Goal: Answer question/provide support

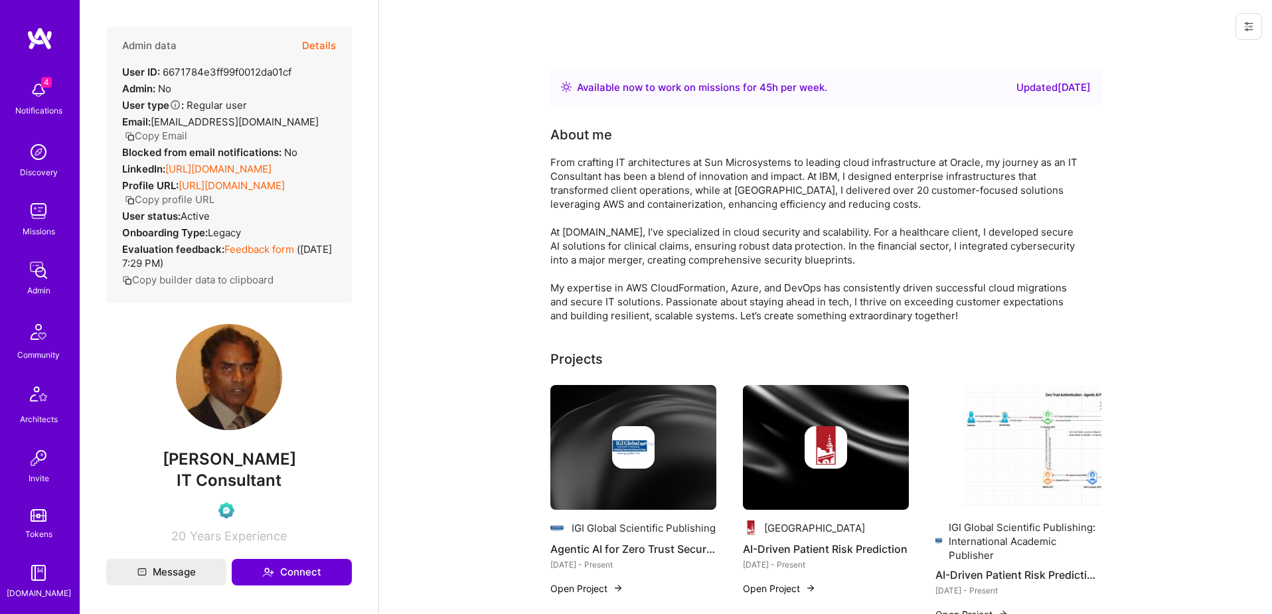
scroll to position [217, 0]
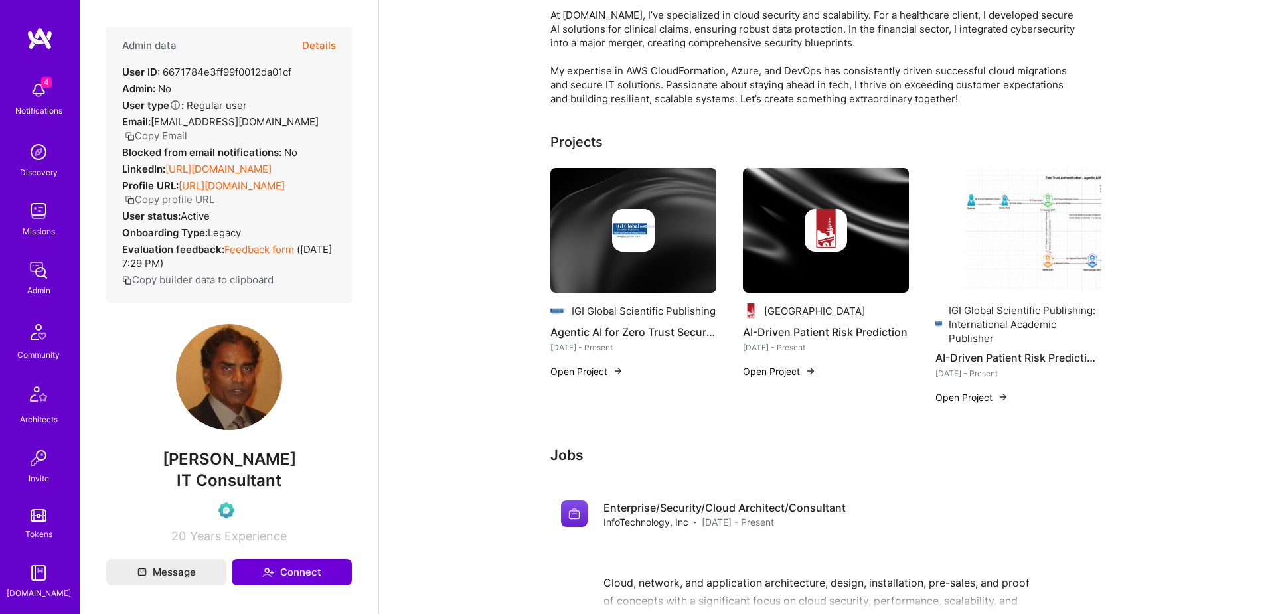
click at [973, 395] on button "Open Project" at bounding box center [971, 397] width 73 height 14
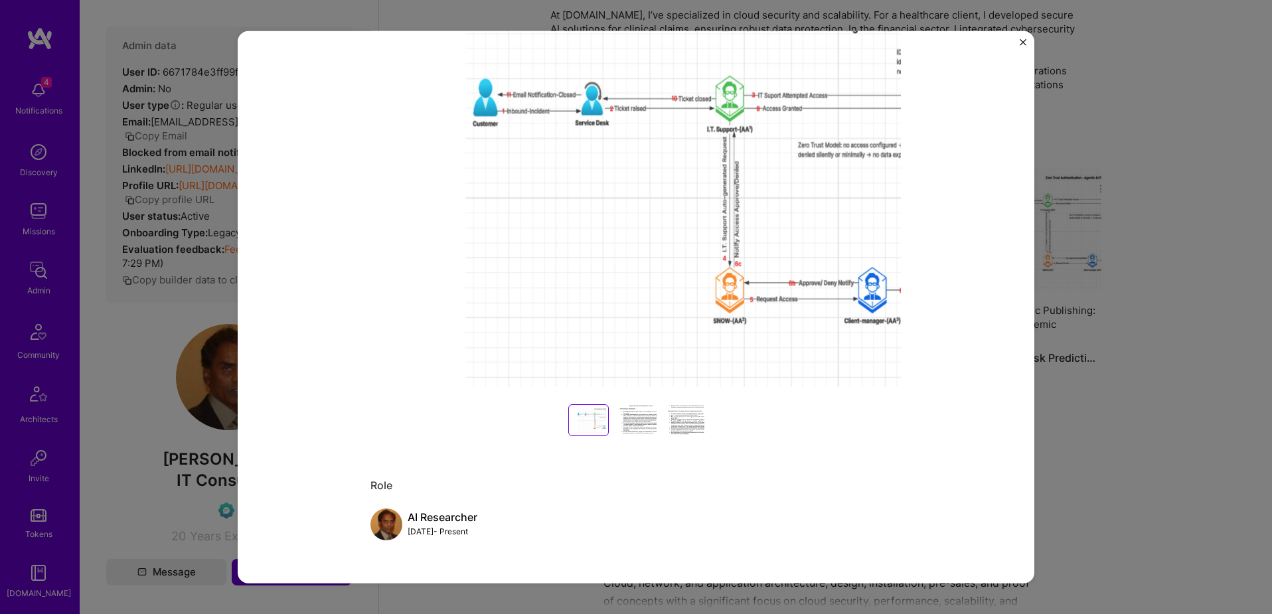
scroll to position [186, 0]
click at [639, 420] on div at bounding box center [635, 420] width 42 height 32
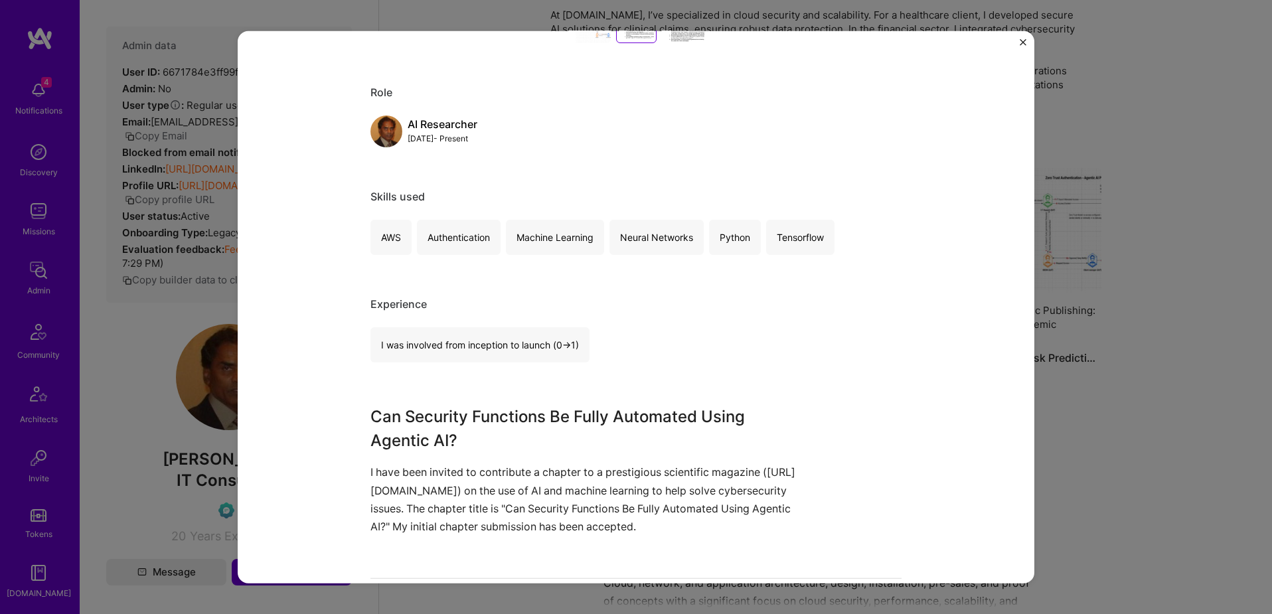
scroll to position [596, 0]
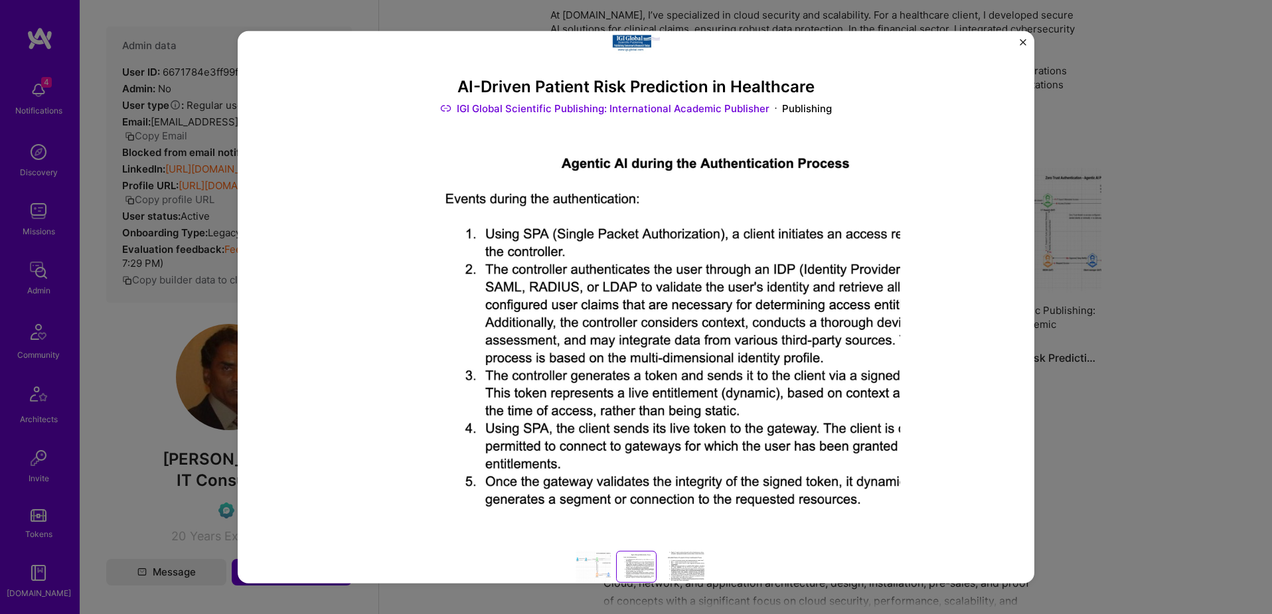
click at [685, 570] on div at bounding box center [683, 567] width 42 height 32
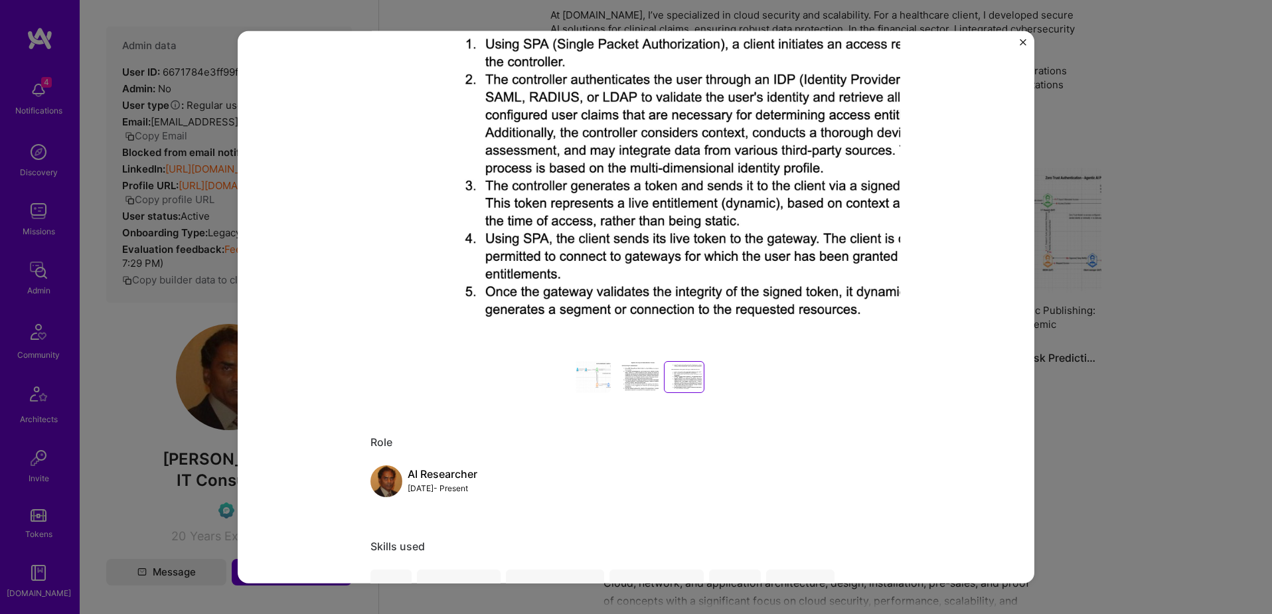
scroll to position [230, 0]
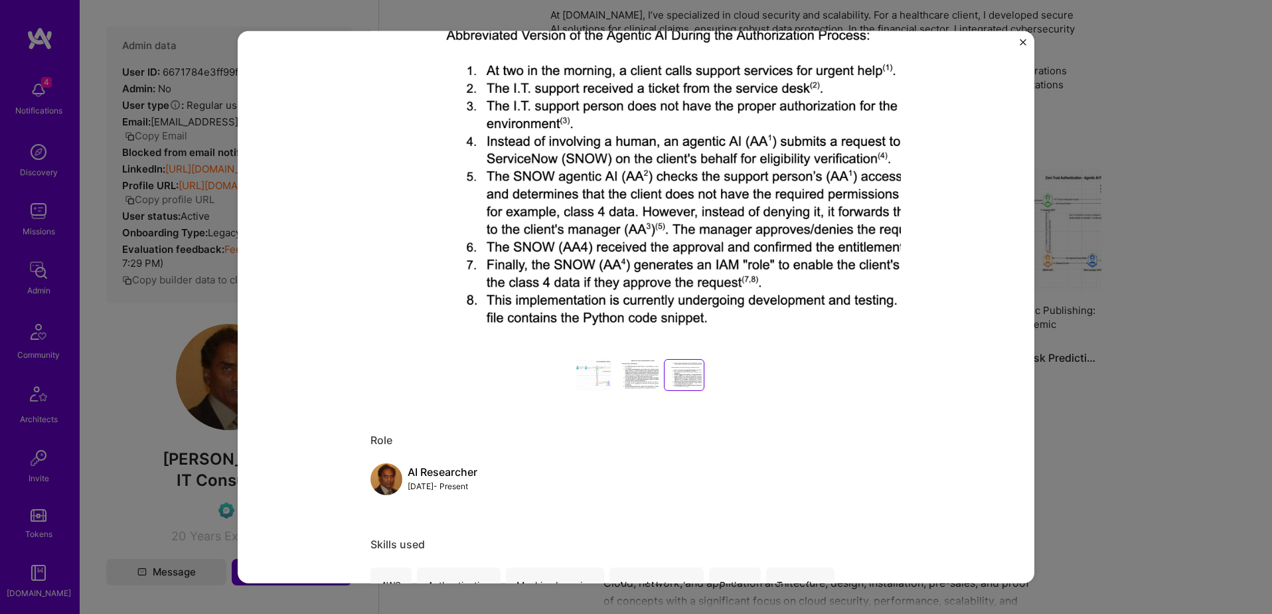
click at [1124, 363] on div "AI-Driven Patient Risk Prediction in Healthcare IGI Global Scientific Publishin…" at bounding box center [636, 307] width 1272 height 614
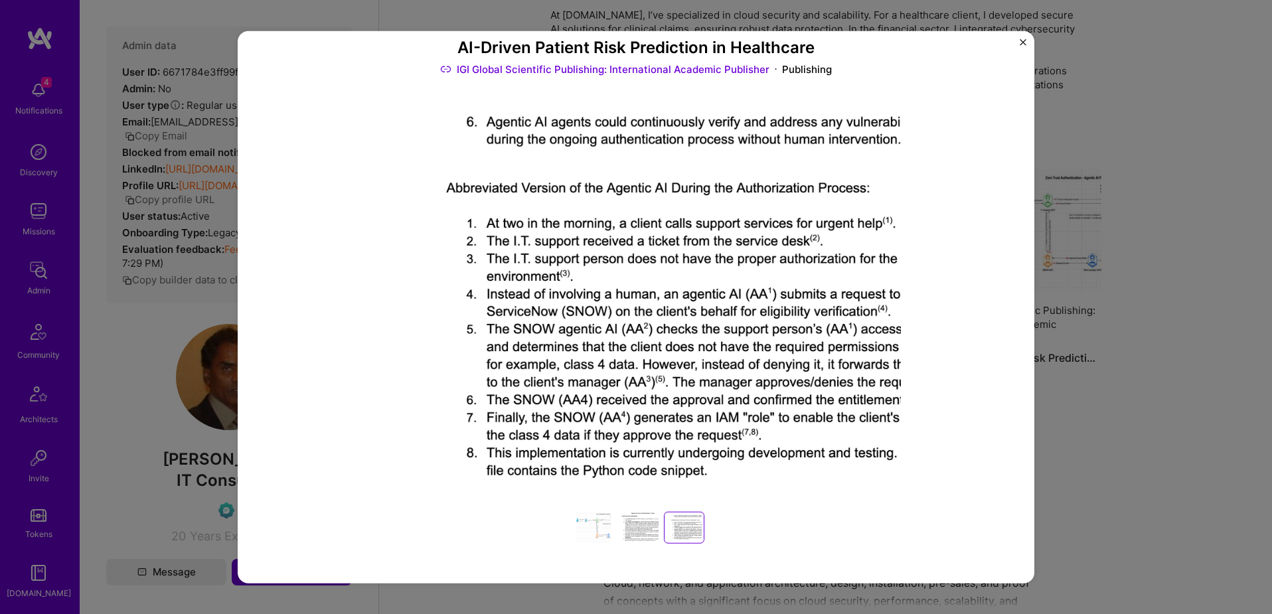
scroll to position [16, 0]
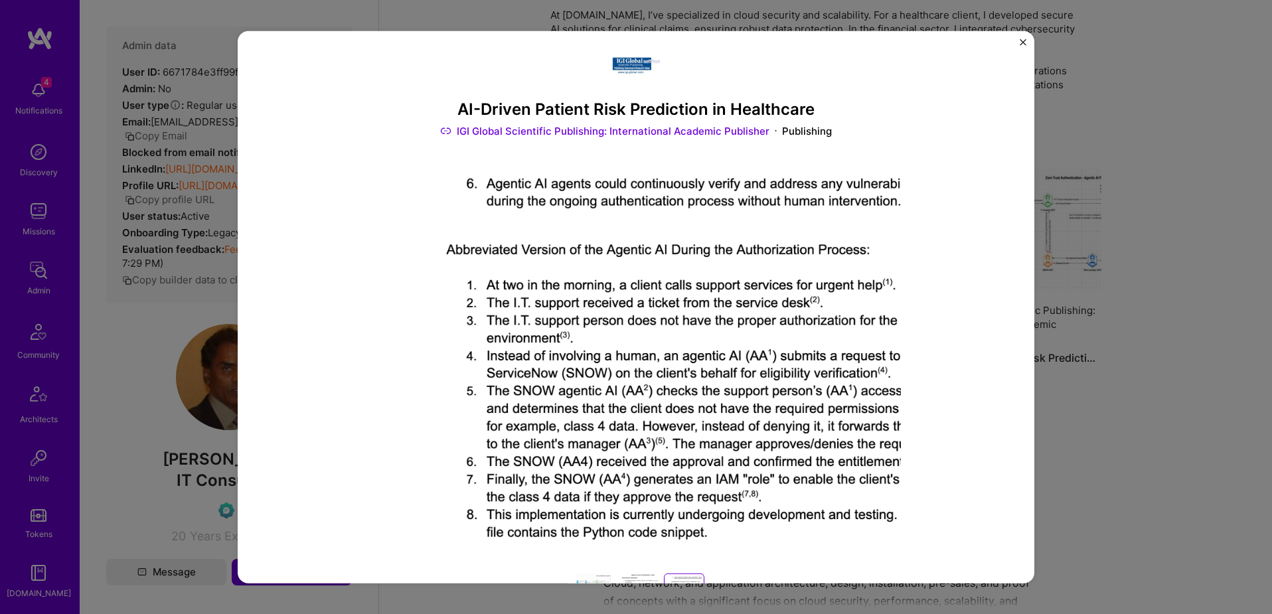
click at [1020, 43] on img "Close" at bounding box center [1023, 42] width 7 height 7
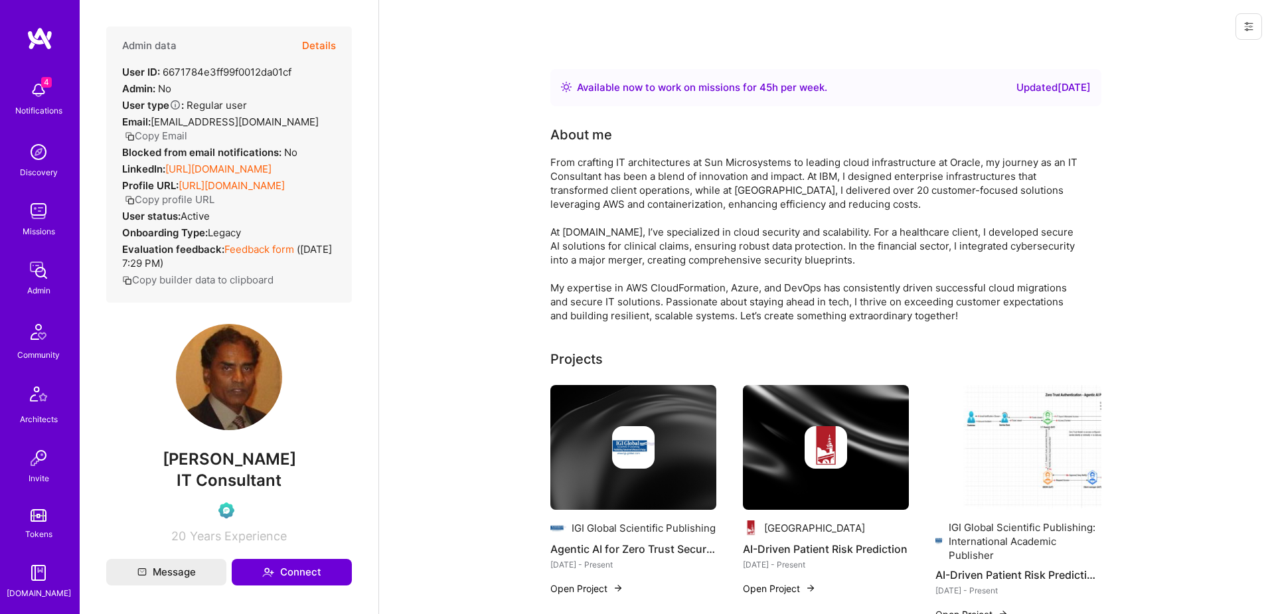
scroll to position [234, 0]
click at [35, 455] on img at bounding box center [38, 456] width 27 height 27
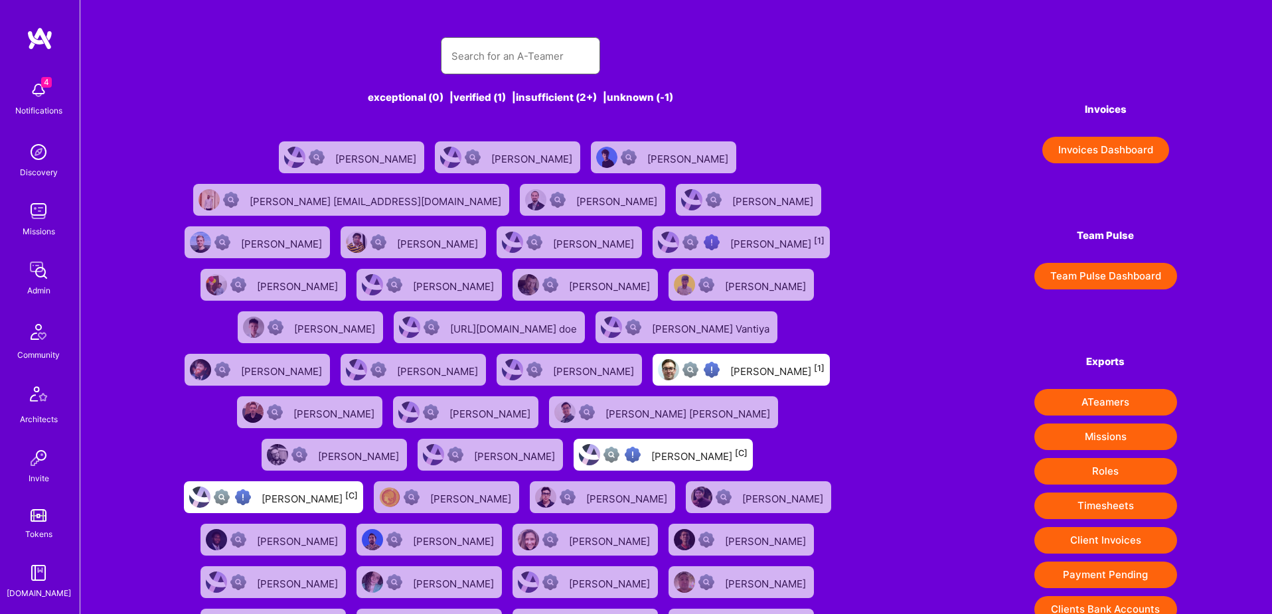
click at [509, 62] on input "text" at bounding box center [520, 56] width 138 height 34
paste input "[PERSON_NAME][EMAIL_ADDRESS][PERSON_NAME][DOMAIN_NAME]"
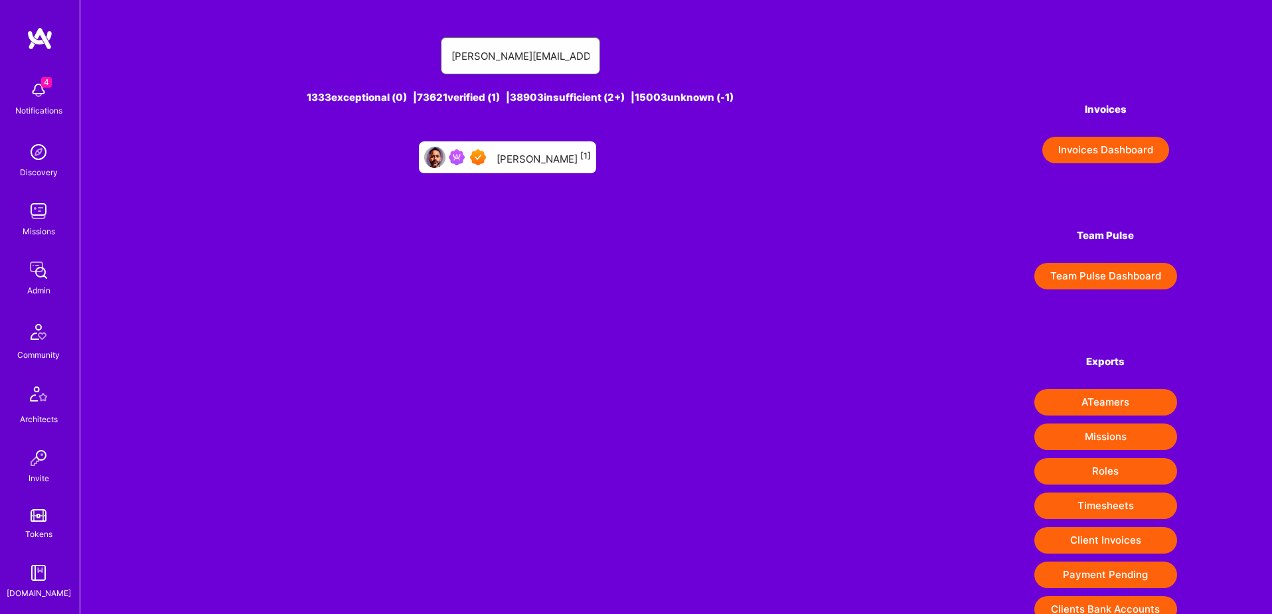
type input "[PERSON_NAME][EMAIL_ADDRESS][PERSON_NAME][DOMAIN_NAME]"
click at [548, 161] on div "[PERSON_NAME] [1]" at bounding box center [544, 157] width 94 height 17
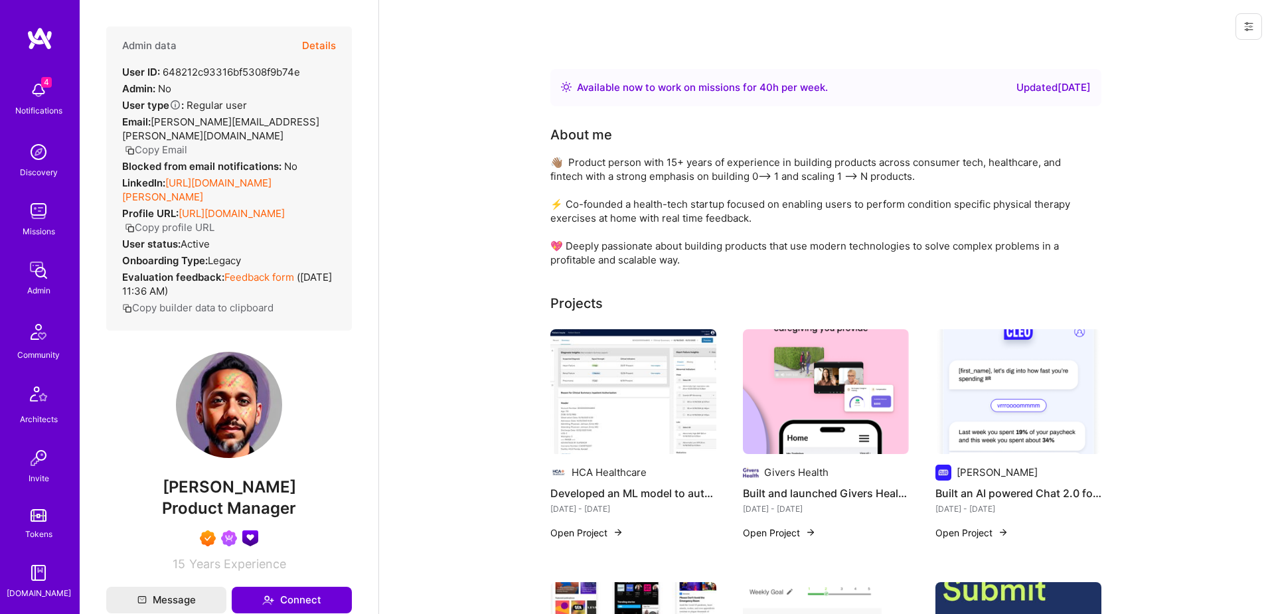
click at [325, 45] on button "Details" at bounding box center [319, 46] width 34 height 39
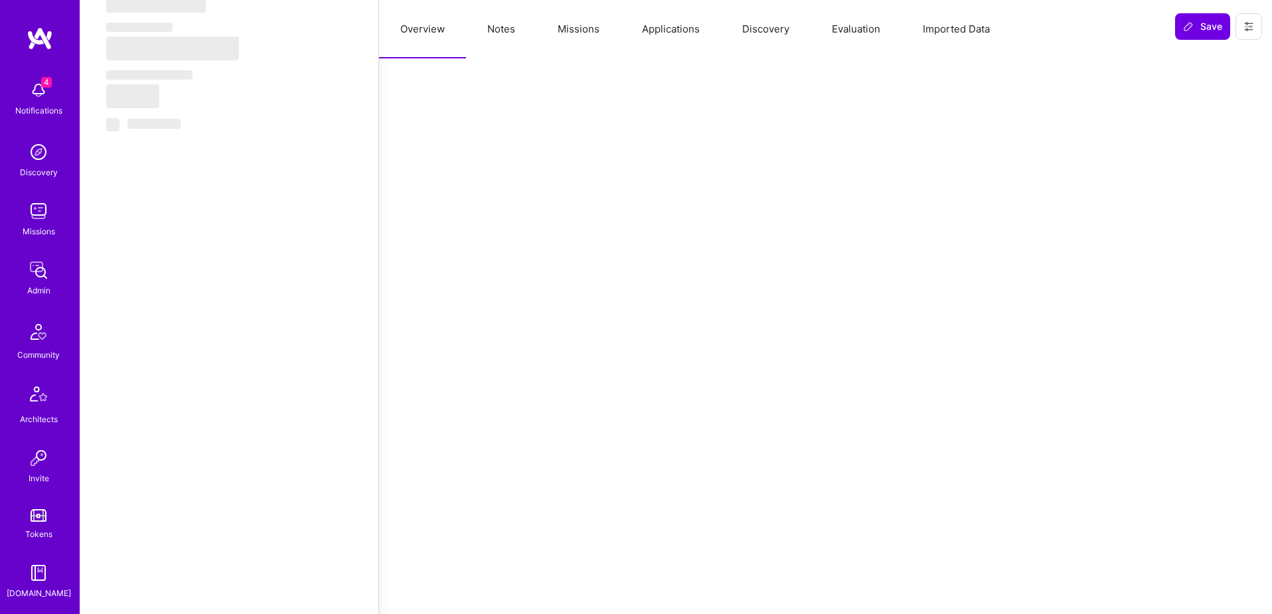
select select "Right Now"
select select "7"
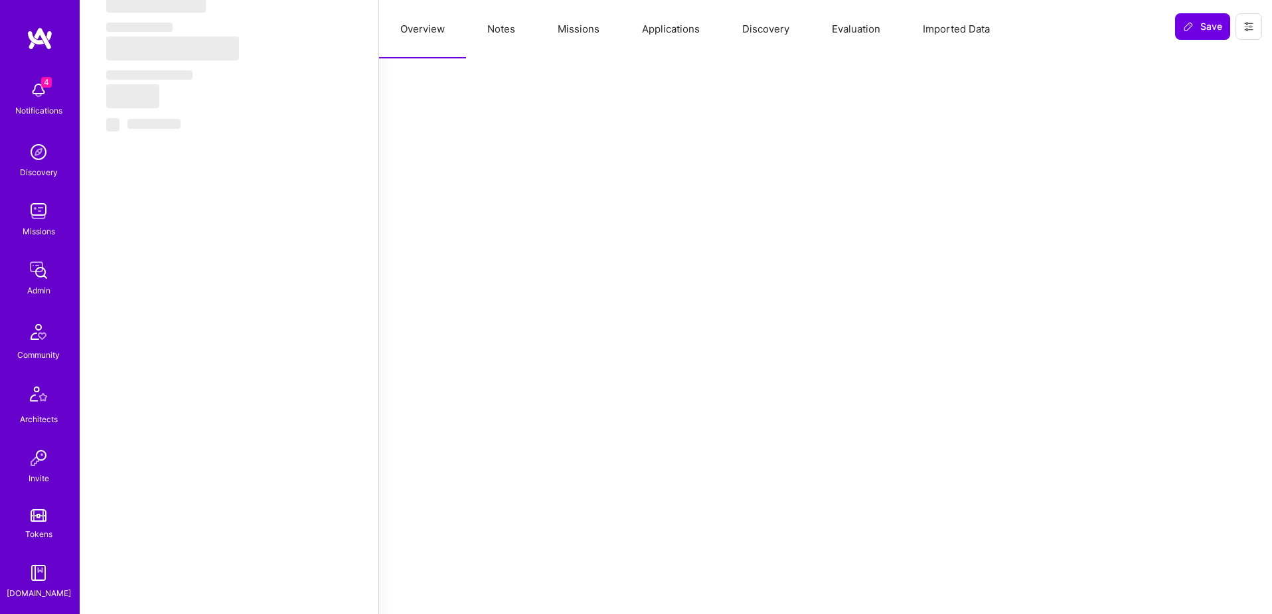
select select "US"
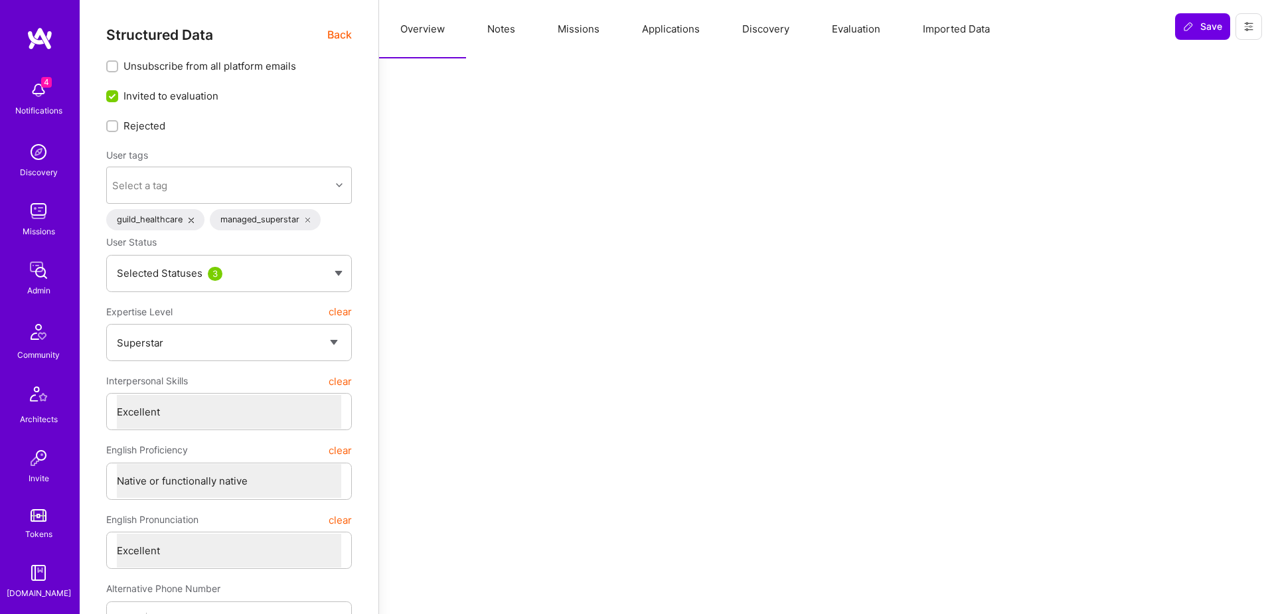
click at [339, 33] on span "Back" at bounding box center [339, 35] width 25 height 17
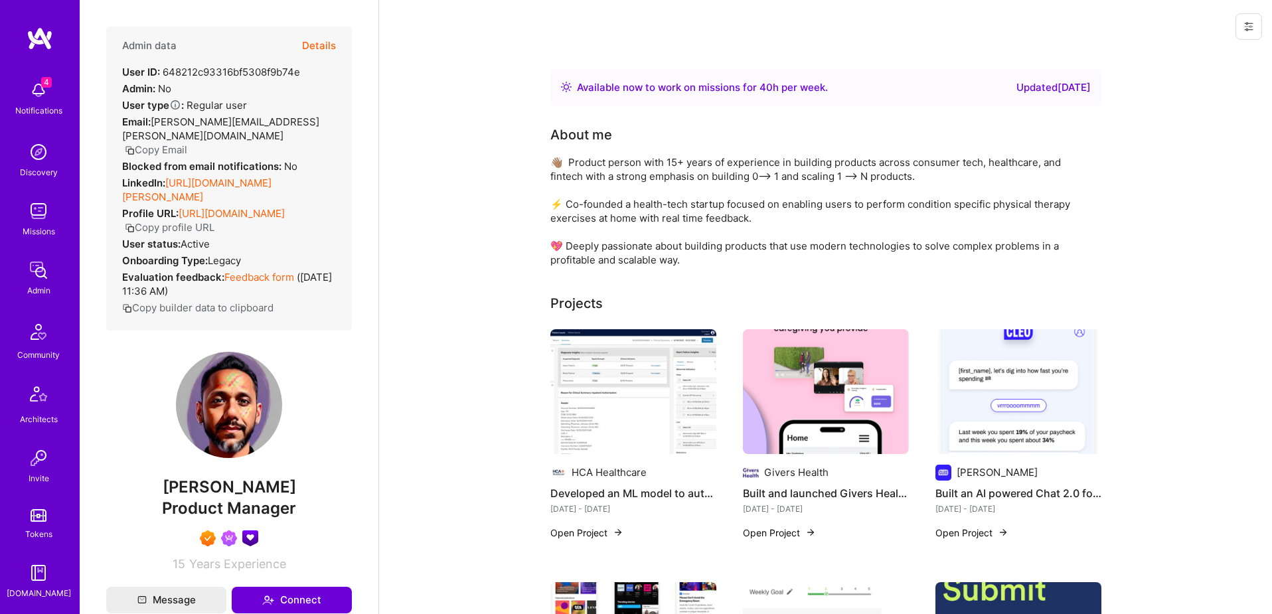
click at [266, 68] on div "User ID: 648212c93316bf5308f9b74e" at bounding box center [211, 72] width 178 height 14
copy div "648212c93316bf5308f9b74e"
